Goal: Task Accomplishment & Management: Manage account settings

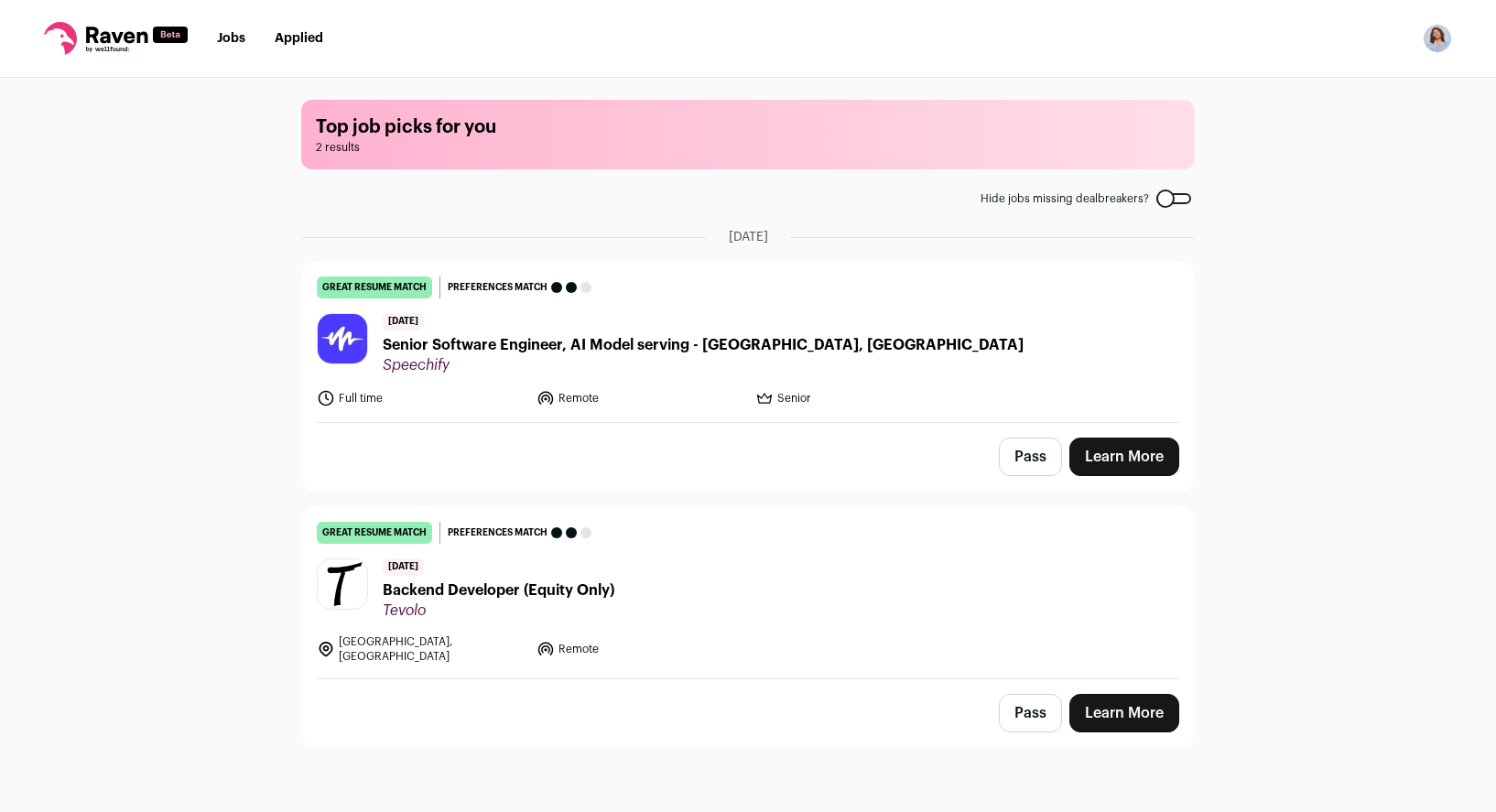
click at [1042, 443] on button "Pass" at bounding box center [1029, 456] width 63 height 38
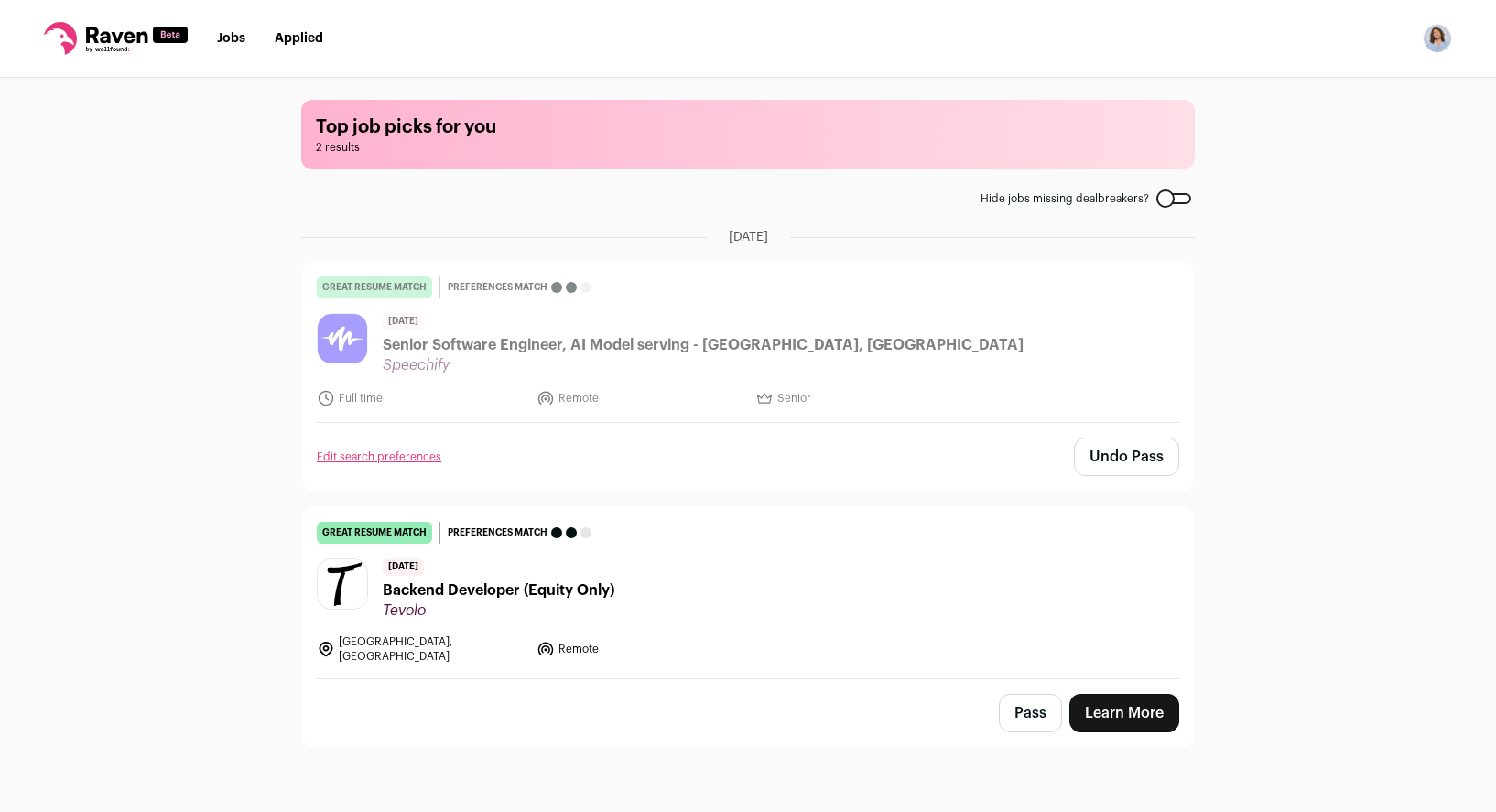
click at [1037, 705] on button "Pass" at bounding box center [1029, 713] width 63 height 38
